Goal: Task Accomplishment & Management: Manage account settings

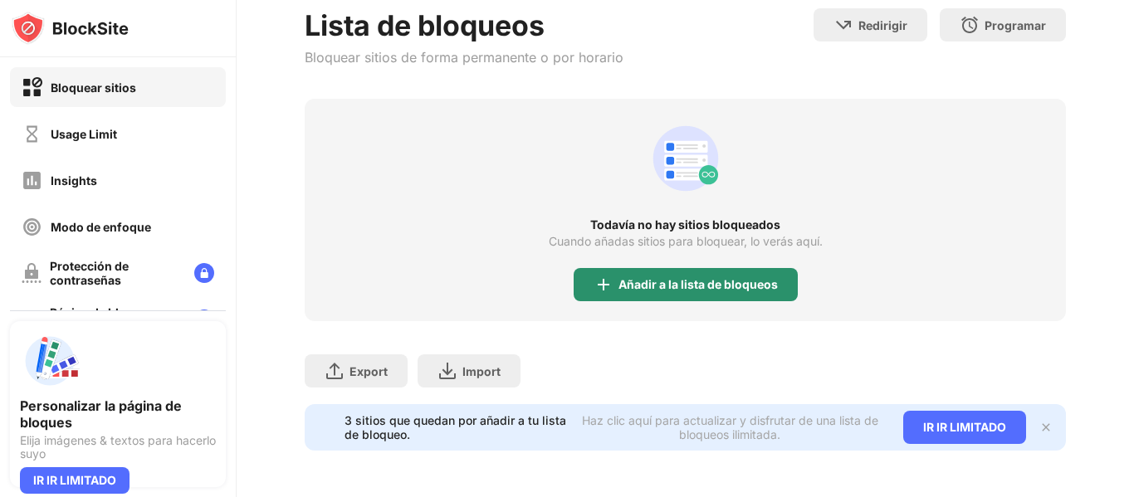
scroll to position [178, 0]
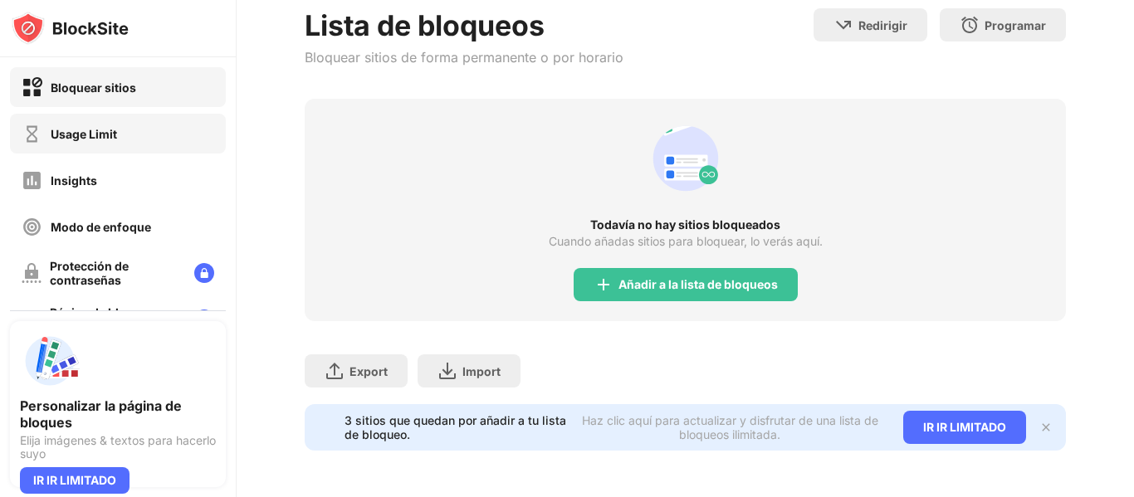
click at [129, 131] on div "Usage Limit" at bounding box center [118, 134] width 216 height 40
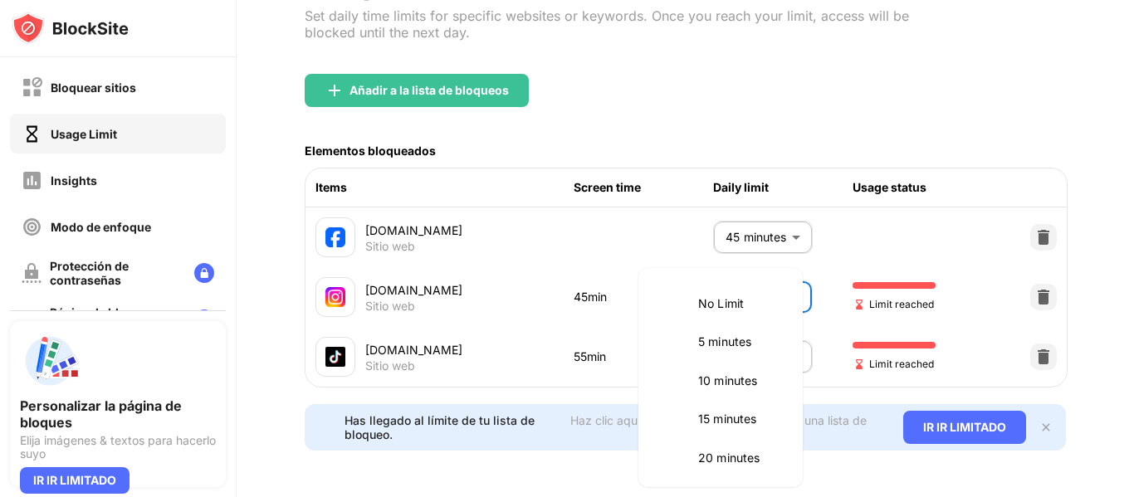
click at [745, 272] on body "Bloquear sitios Usage Limit Insights Modo de enfoque Protección de contraseñas …" at bounding box center [567, 248] width 1134 height 497
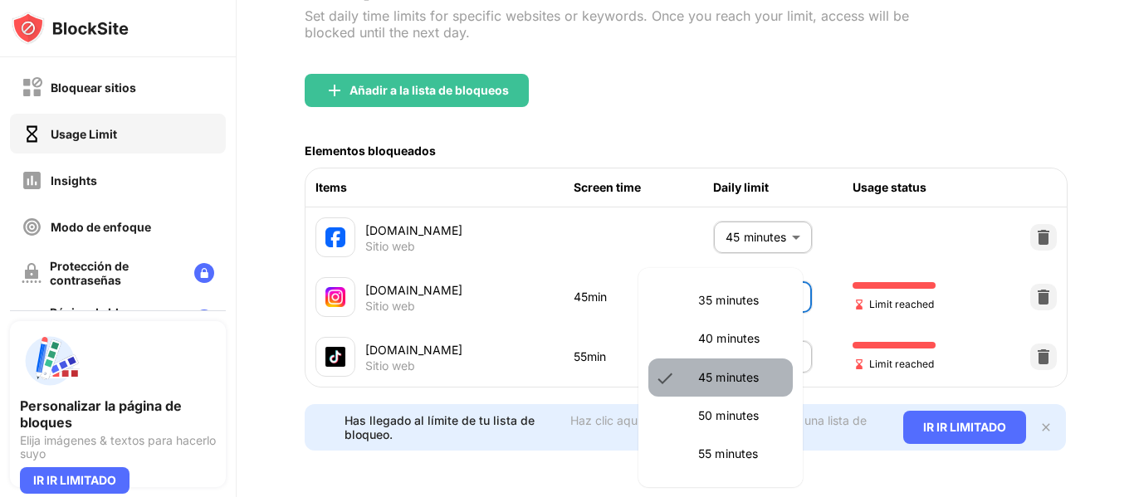
click at [720, 372] on p "45 minutes" at bounding box center [740, 378] width 85 height 18
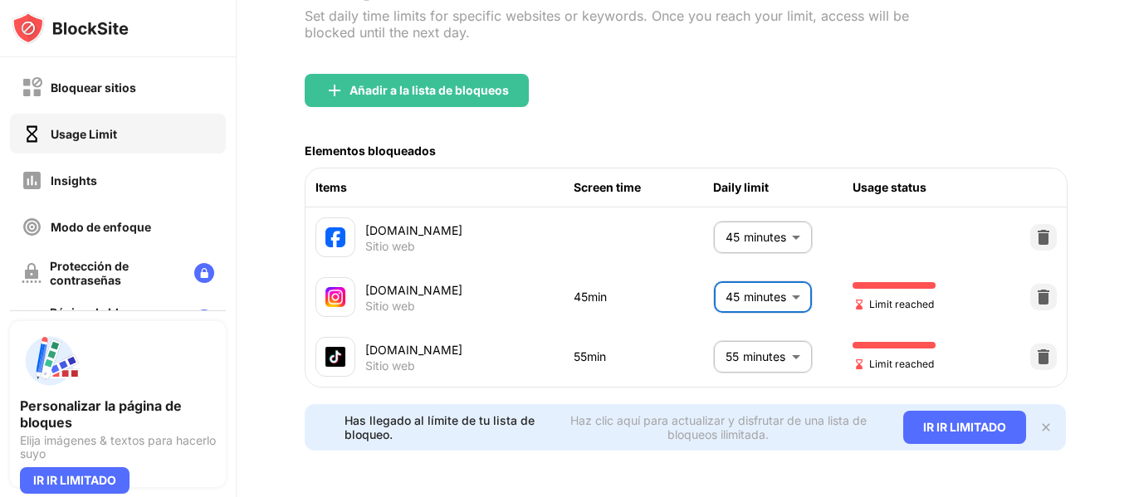
click at [751, 269] on body "Bloquear sitios Usage Limit Insights Modo de enfoque Protección de contraseñas …" at bounding box center [567, 248] width 1134 height 497
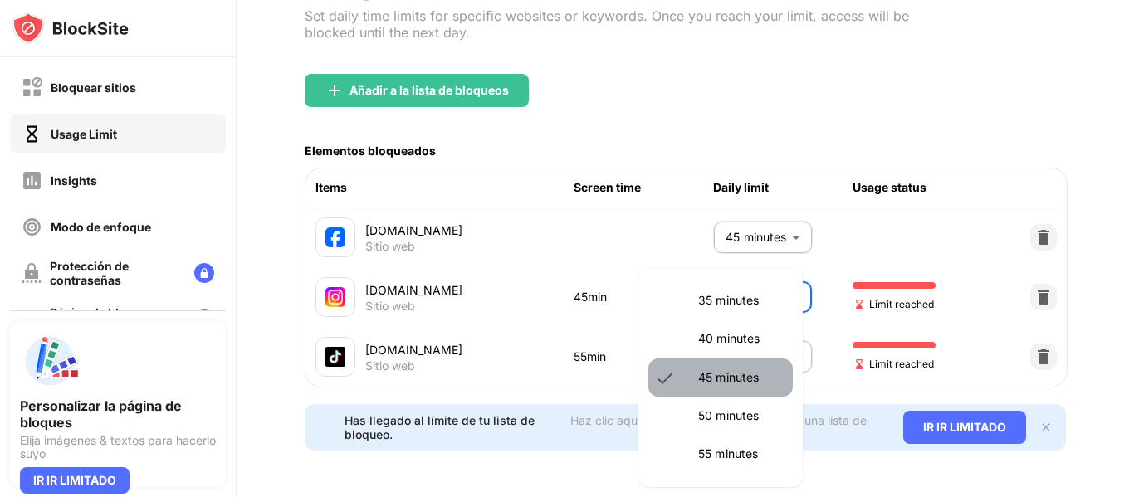
click at [736, 393] on li "45 minutes" at bounding box center [720, 378] width 144 height 38
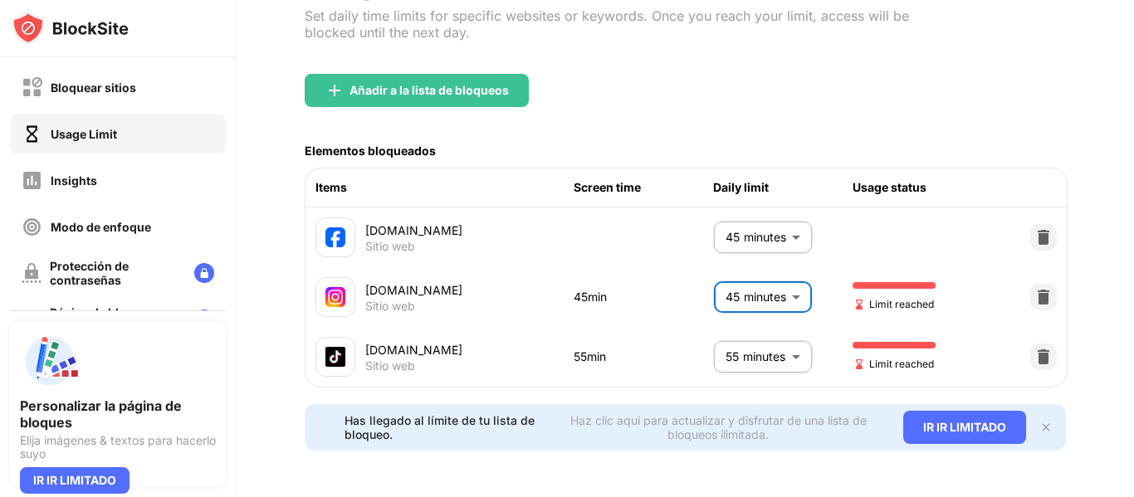
click at [736, 413] on div "Haz clic aquí para actualizar y disfrutar de una lista de bloqueos ilimitada." at bounding box center [718, 427] width 330 height 28
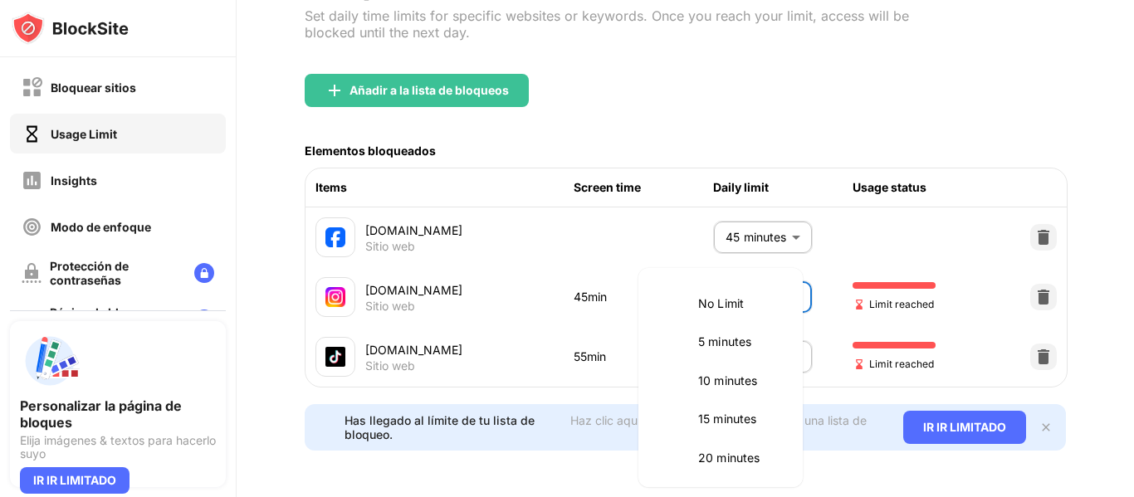
click at [779, 278] on body "Bloquear sitios Usage Limit Insights Modo de enfoque Protección de contraseñas …" at bounding box center [567, 248] width 1134 height 497
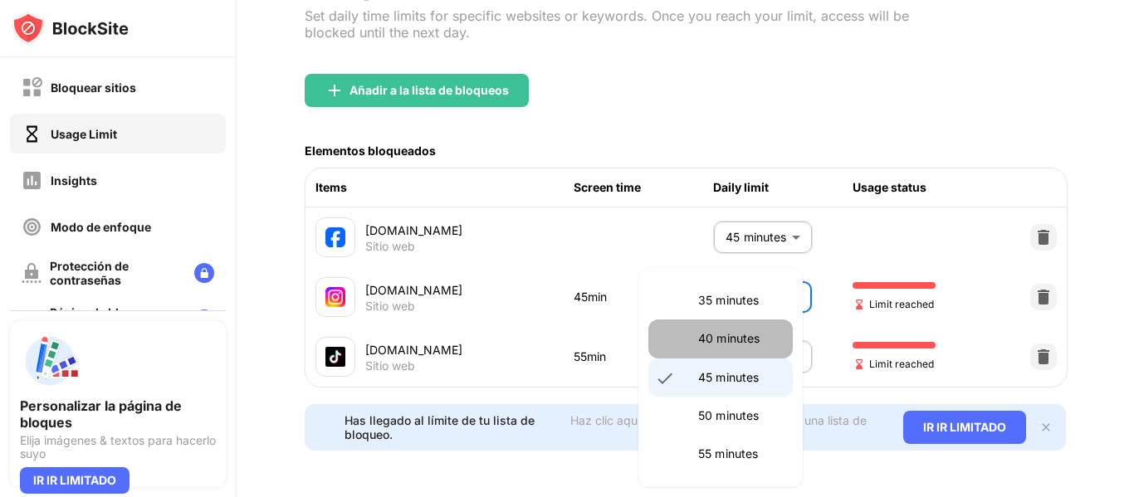
click at [722, 326] on li "40 minutes" at bounding box center [720, 339] width 144 height 38
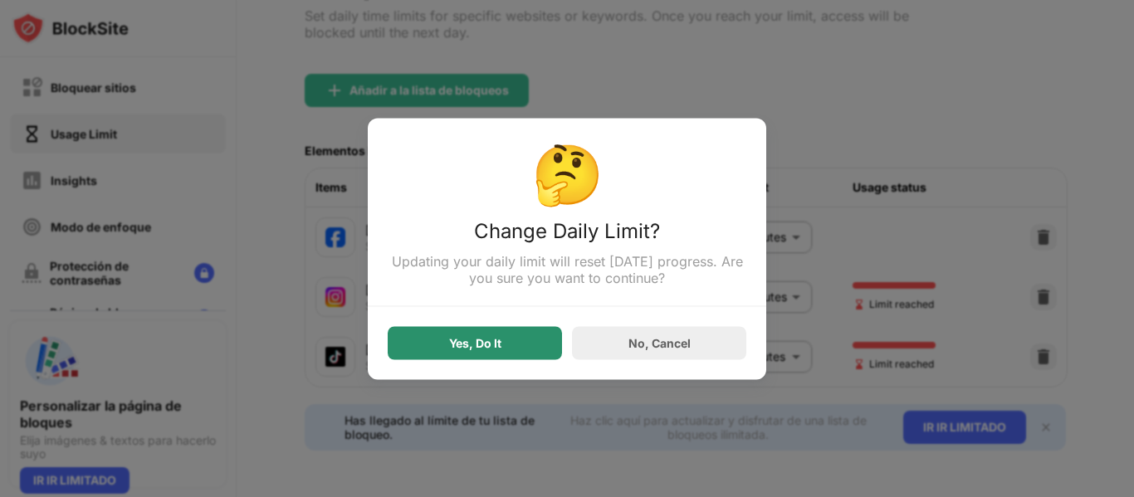
click at [501, 344] on div "Yes, Do It" at bounding box center [475, 342] width 52 height 13
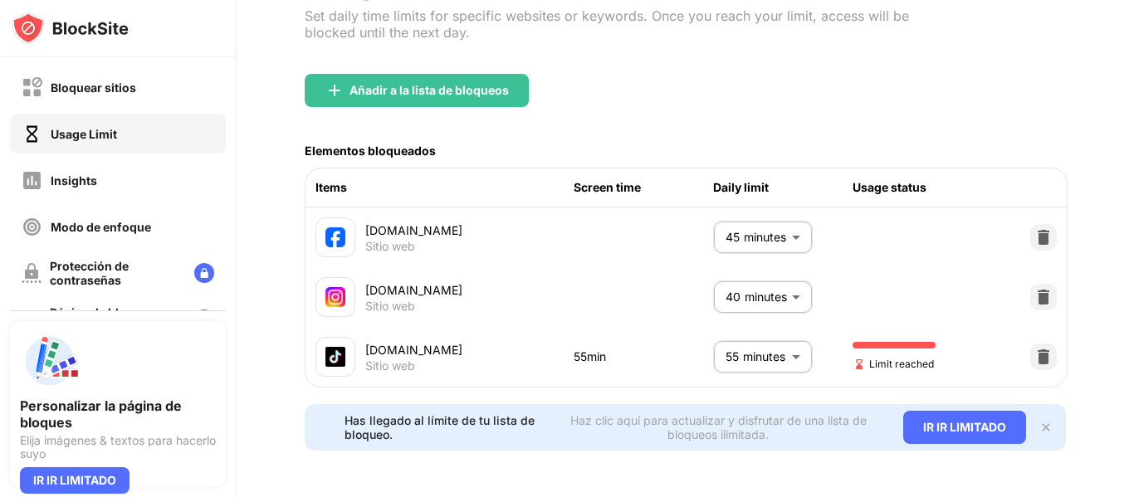
click at [760, 284] on body "Bloquear sitios Usage Limit Insights Modo de enfoque Protección de contraseñas …" at bounding box center [567, 248] width 1134 height 497
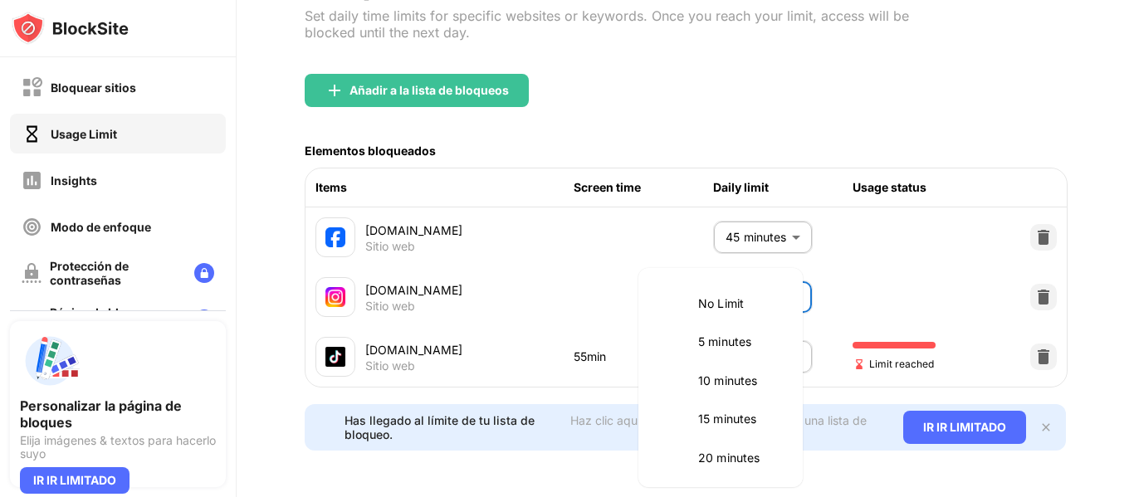
scroll to position [234, 0]
click at [718, 408] on p "45 minutes" at bounding box center [740, 417] width 85 height 18
type input "**"
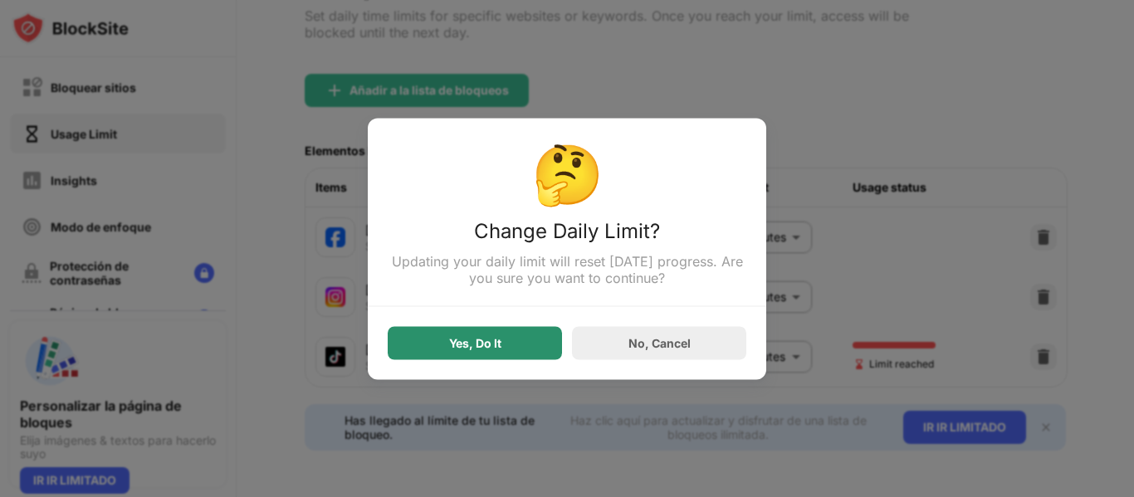
drag, startPoint x: 457, startPoint y: 346, endPoint x: 471, endPoint y: 323, distance: 27.6
click at [457, 346] on div "Yes, Do It" at bounding box center [475, 342] width 52 height 13
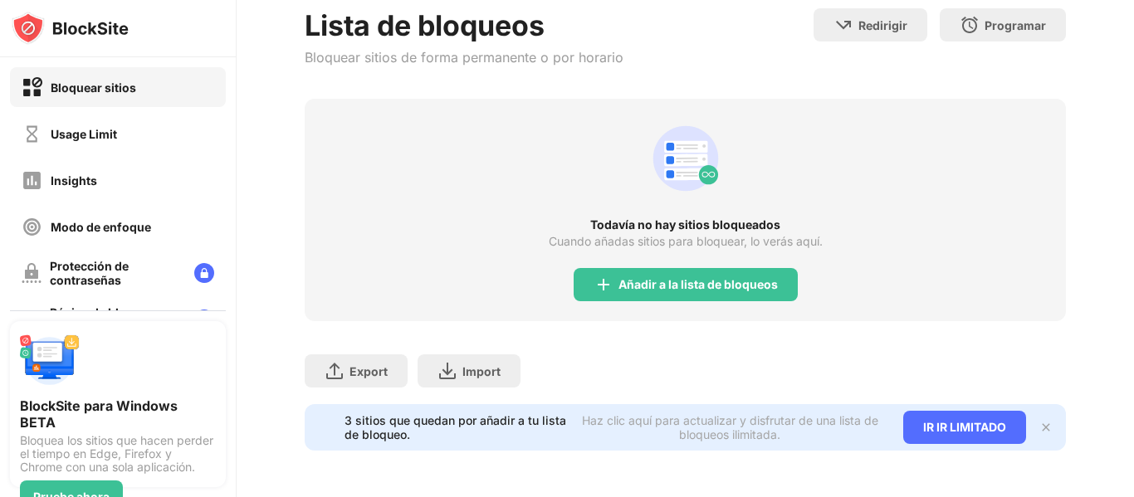
scroll to position [178, 0]
click at [133, 129] on div "Usage Limit" at bounding box center [118, 134] width 216 height 40
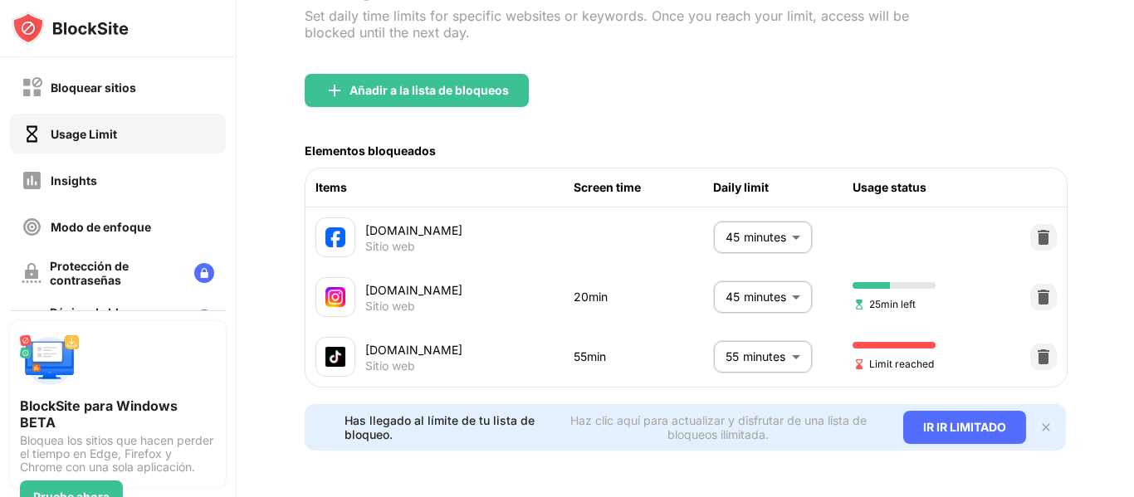
scroll to position [156, 0]
click at [735, 330] on body "Bloquear sitios Usage Limit Insights Modo de enfoque Protección de contraseñas …" at bounding box center [567, 248] width 1134 height 497
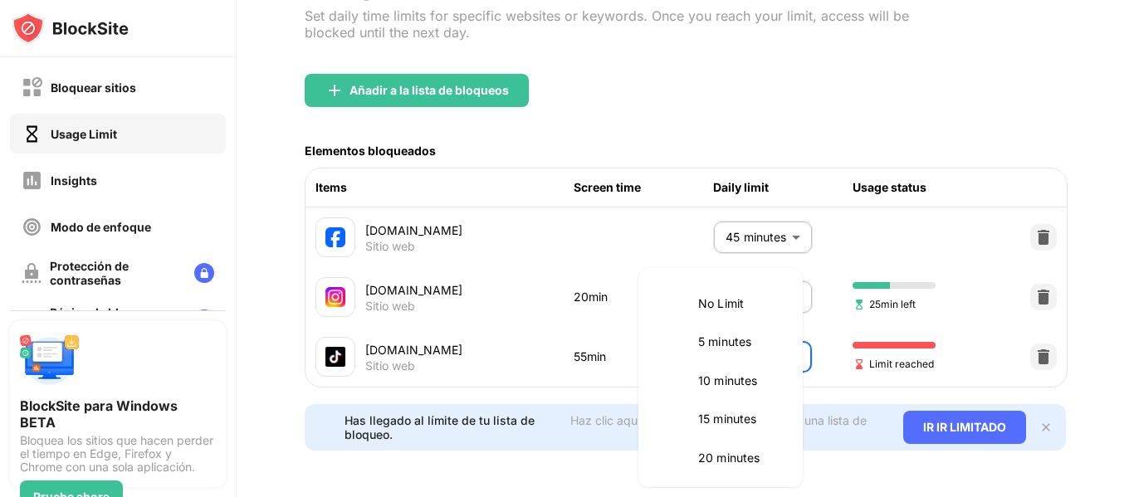
scroll to position [350, 0]
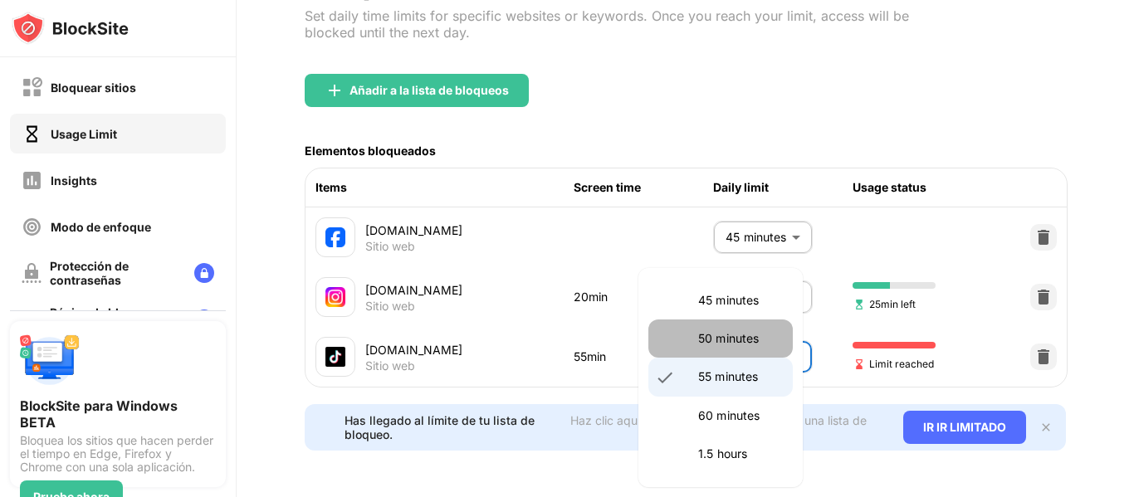
click at [735, 328] on li "50 minutes" at bounding box center [720, 339] width 144 height 38
type input "**"
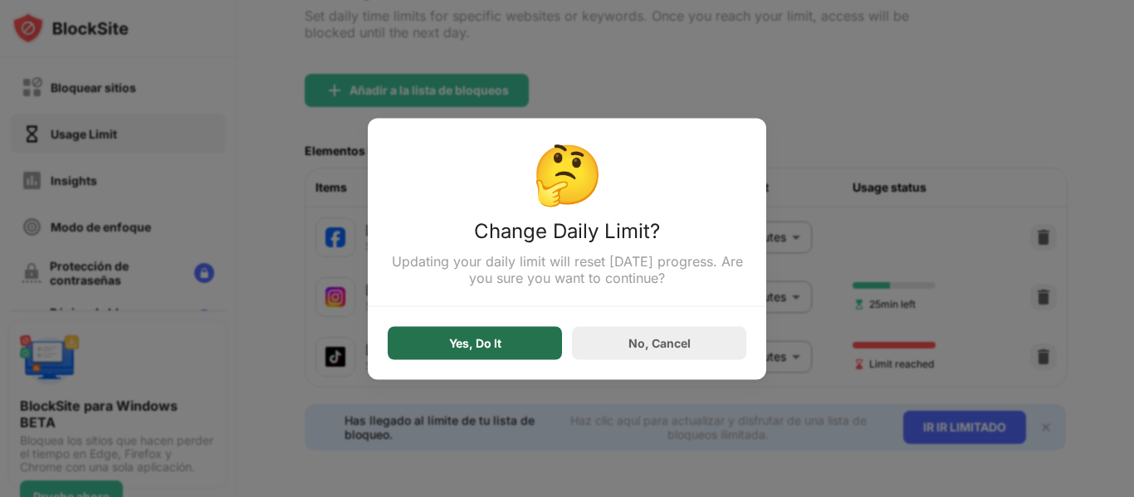
click at [523, 357] on div "Yes, Do It" at bounding box center [475, 342] width 174 height 33
